Goal: Find specific page/section: Find specific page/section

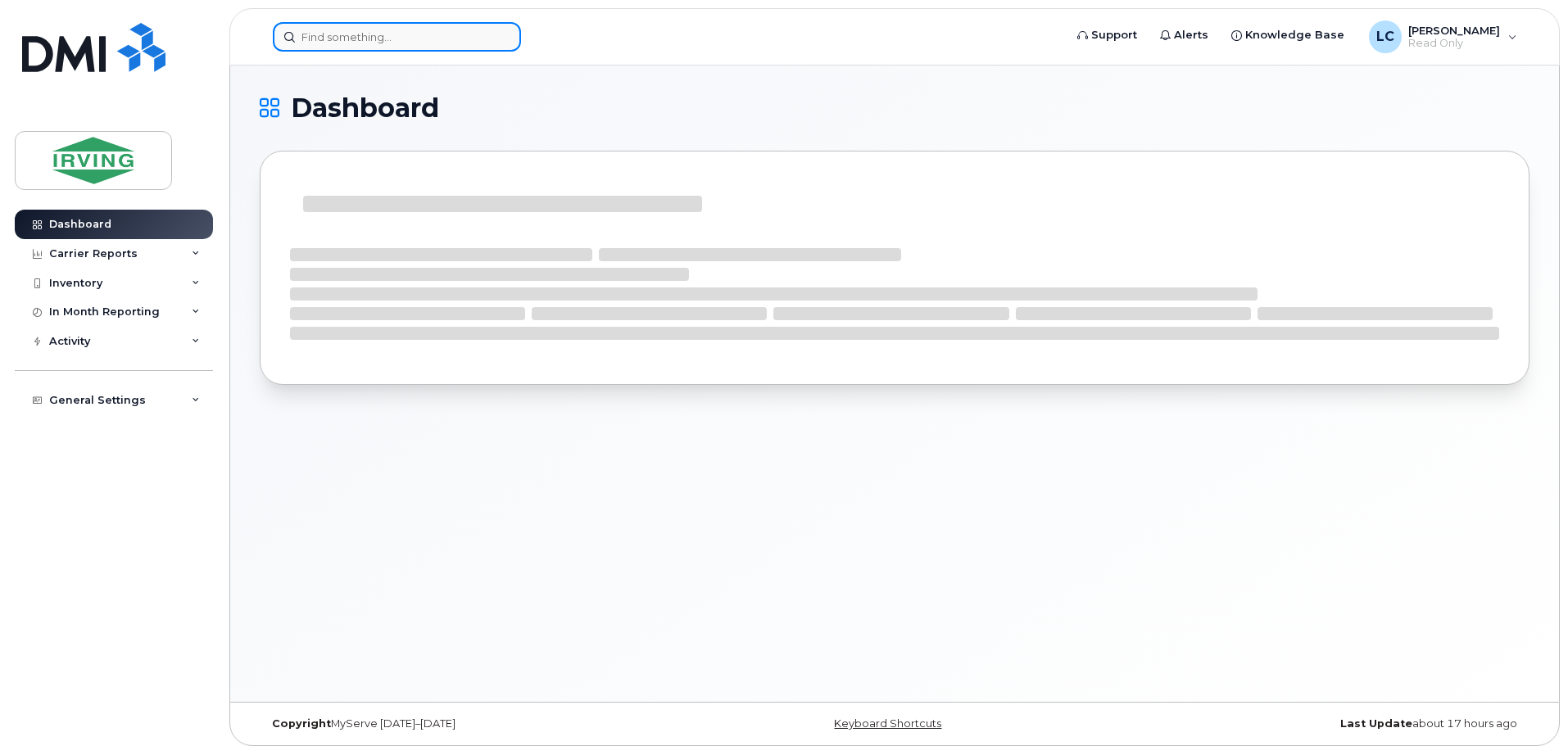
click at [376, 44] on input at bounding box center [397, 37] width 248 height 30
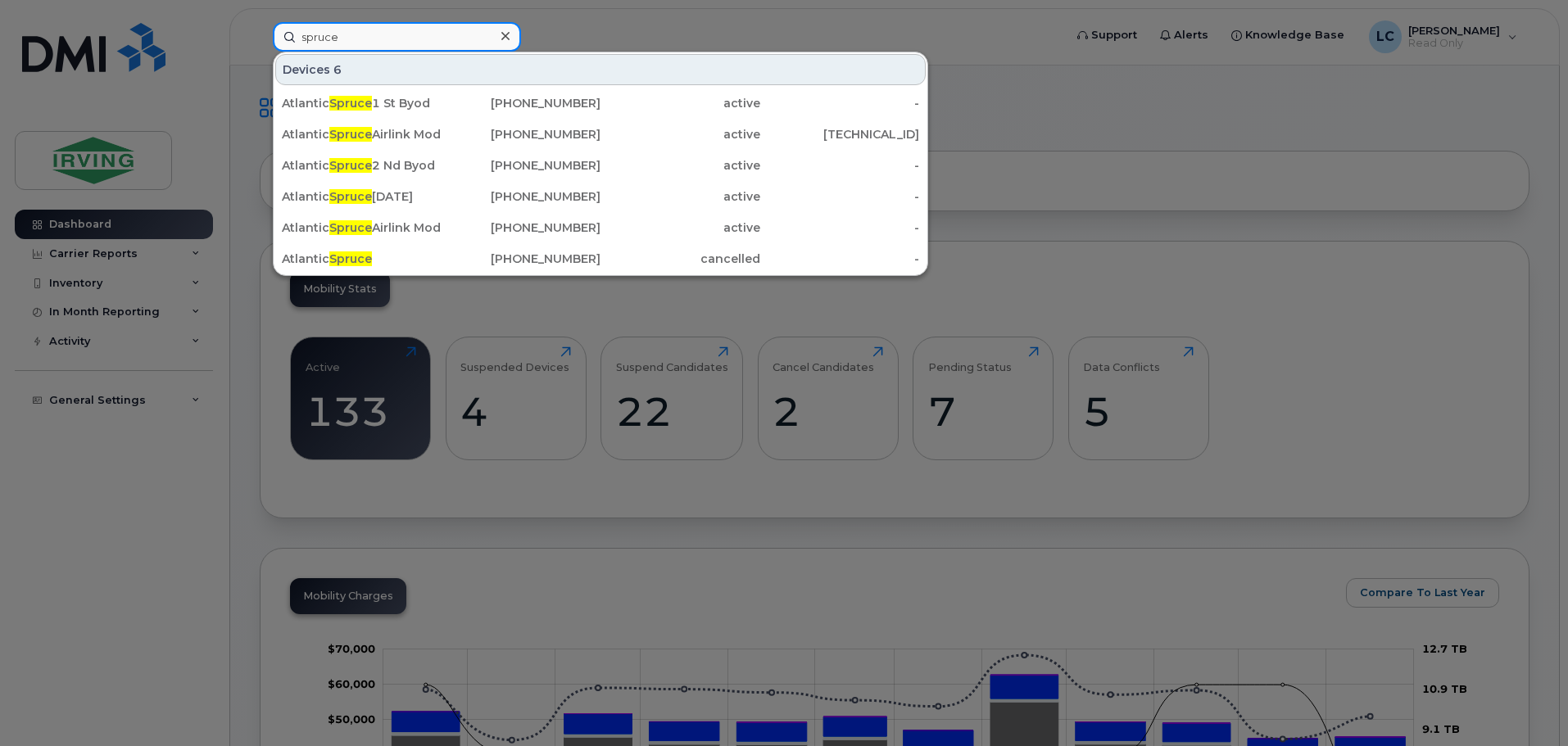
click at [319, 44] on input "spruce" at bounding box center [397, 37] width 248 height 30
click at [382, 34] on input "spruce" at bounding box center [397, 37] width 248 height 30
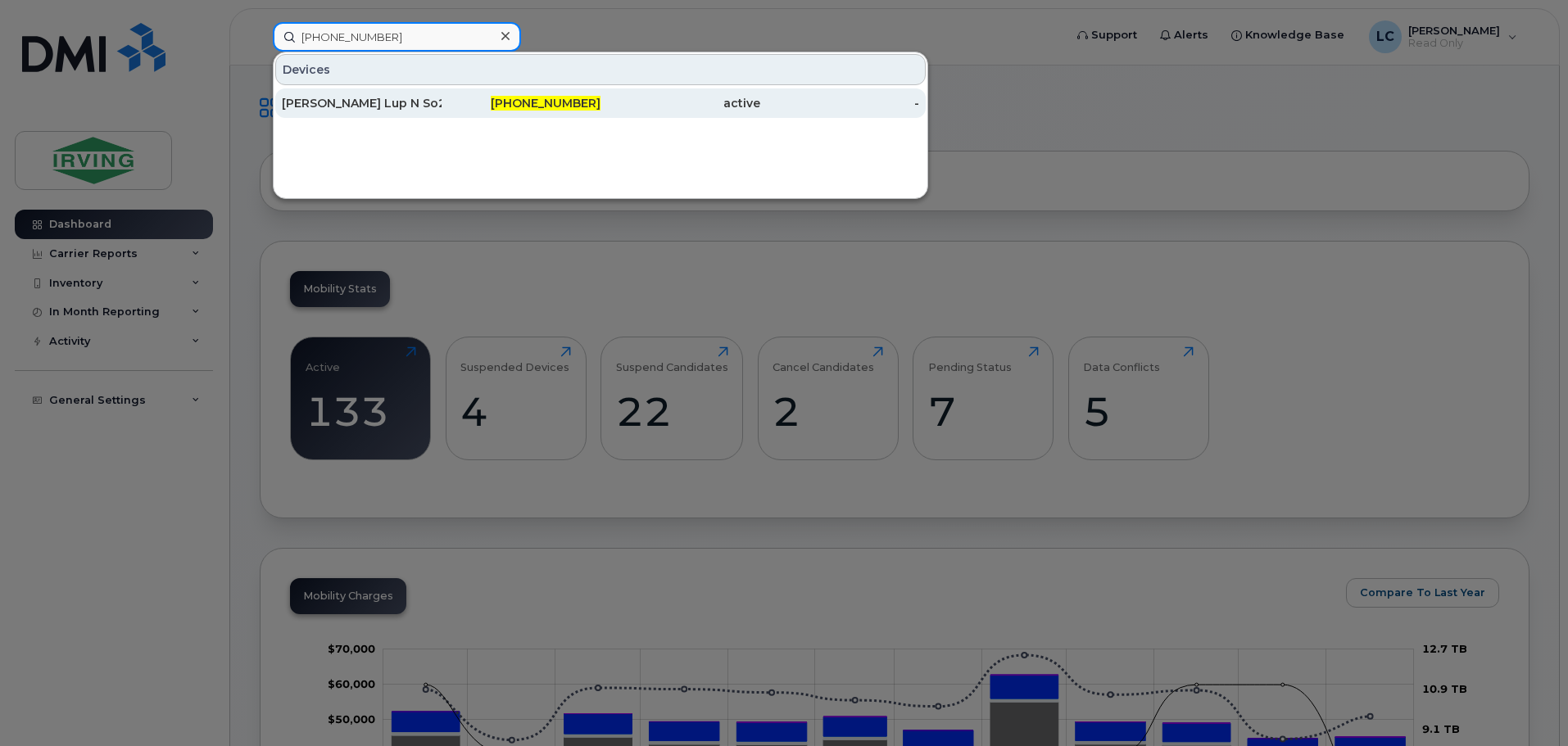
type input "506-754-2096"
click at [524, 97] on span "506-754-2096" at bounding box center [545, 103] width 110 height 14
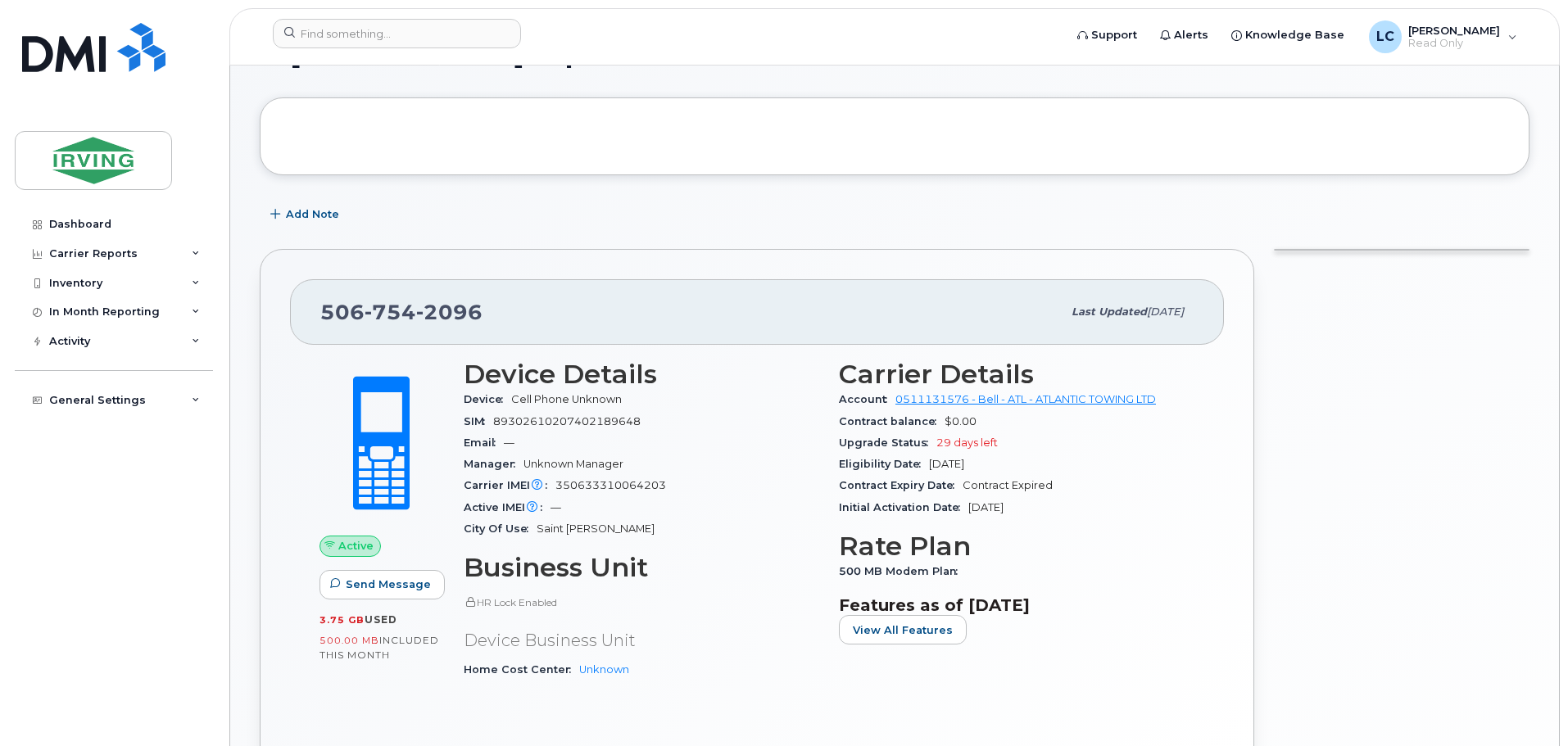
scroll to position [82, 0]
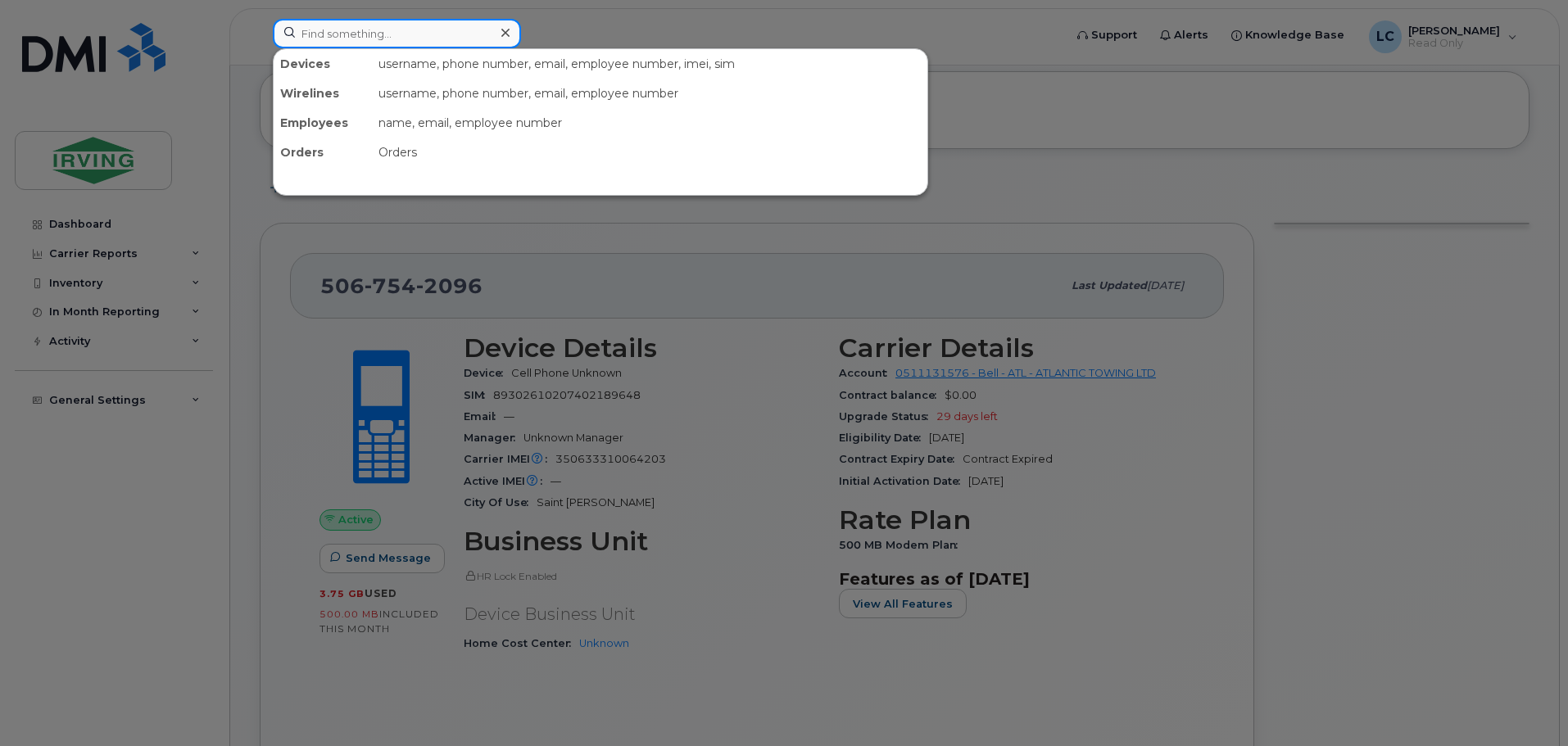
click at [305, 26] on input at bounding box center [397, 33] width 248 height 30
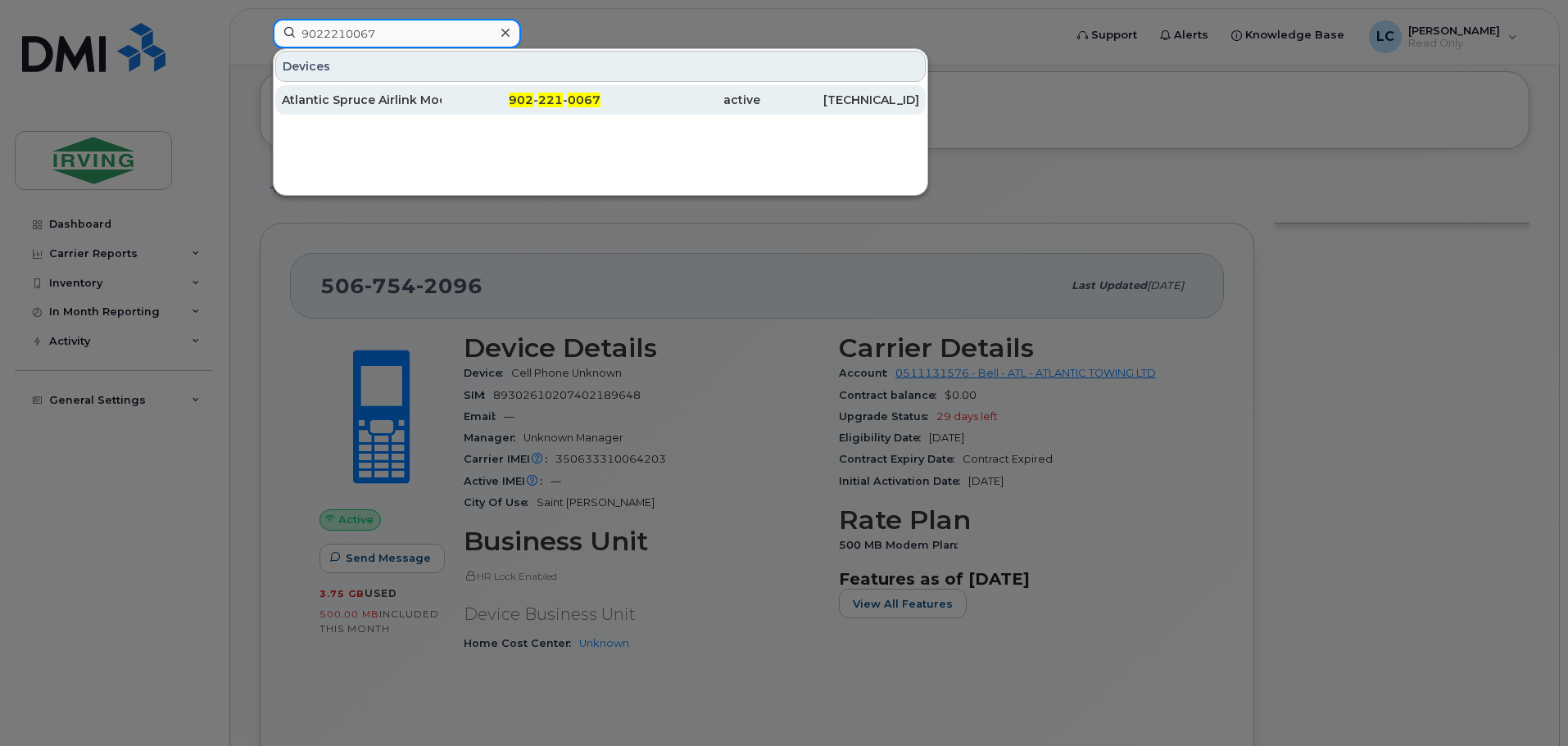
type input "9022210067"
click at [382, 92] on div "Atlantic Spruce Airlink Modem Sierra Lx60" at bounding box center [362, 100] width 160 height 30
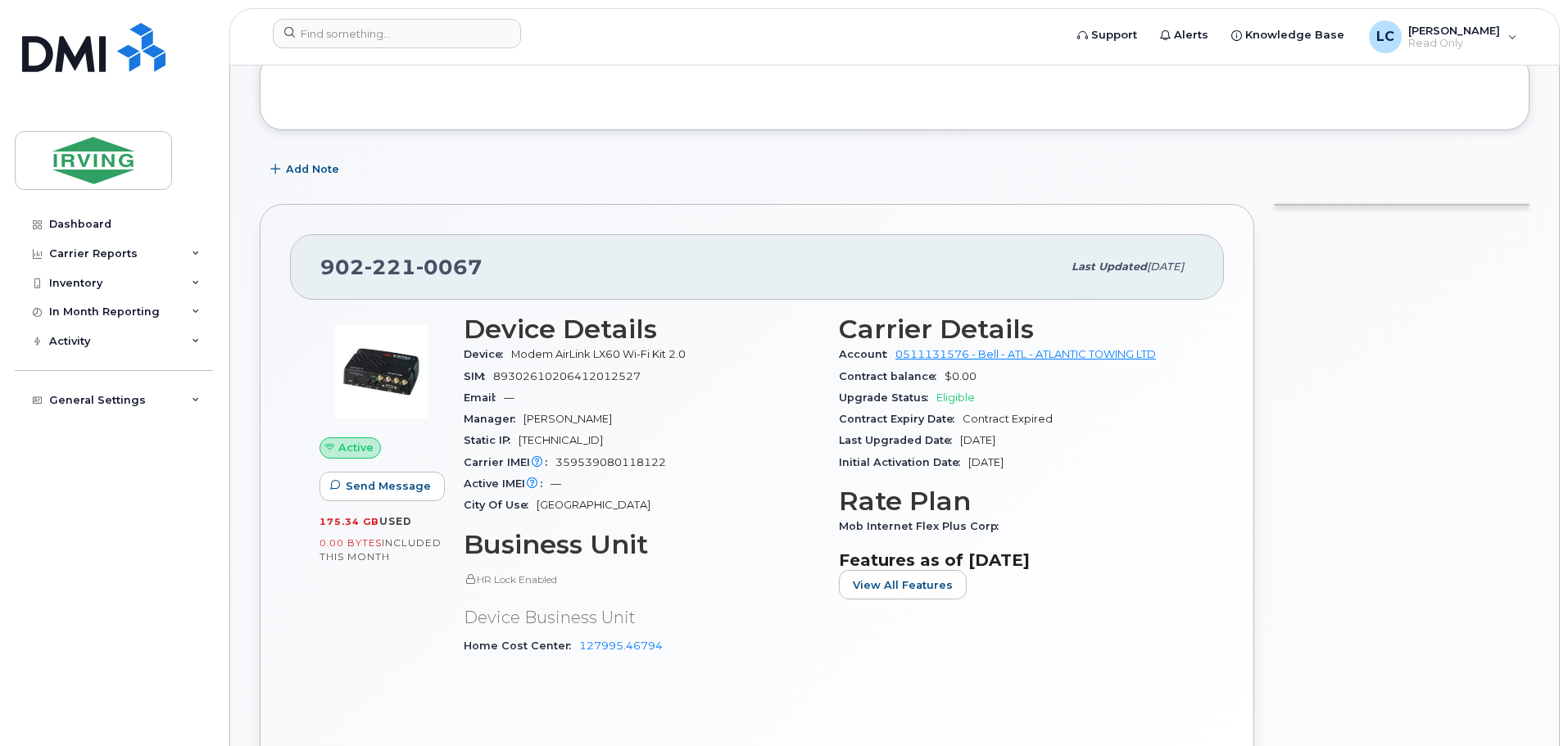
scroll to position [246, 0]
